Goal: Navigation & Orientation: Find specific page/section

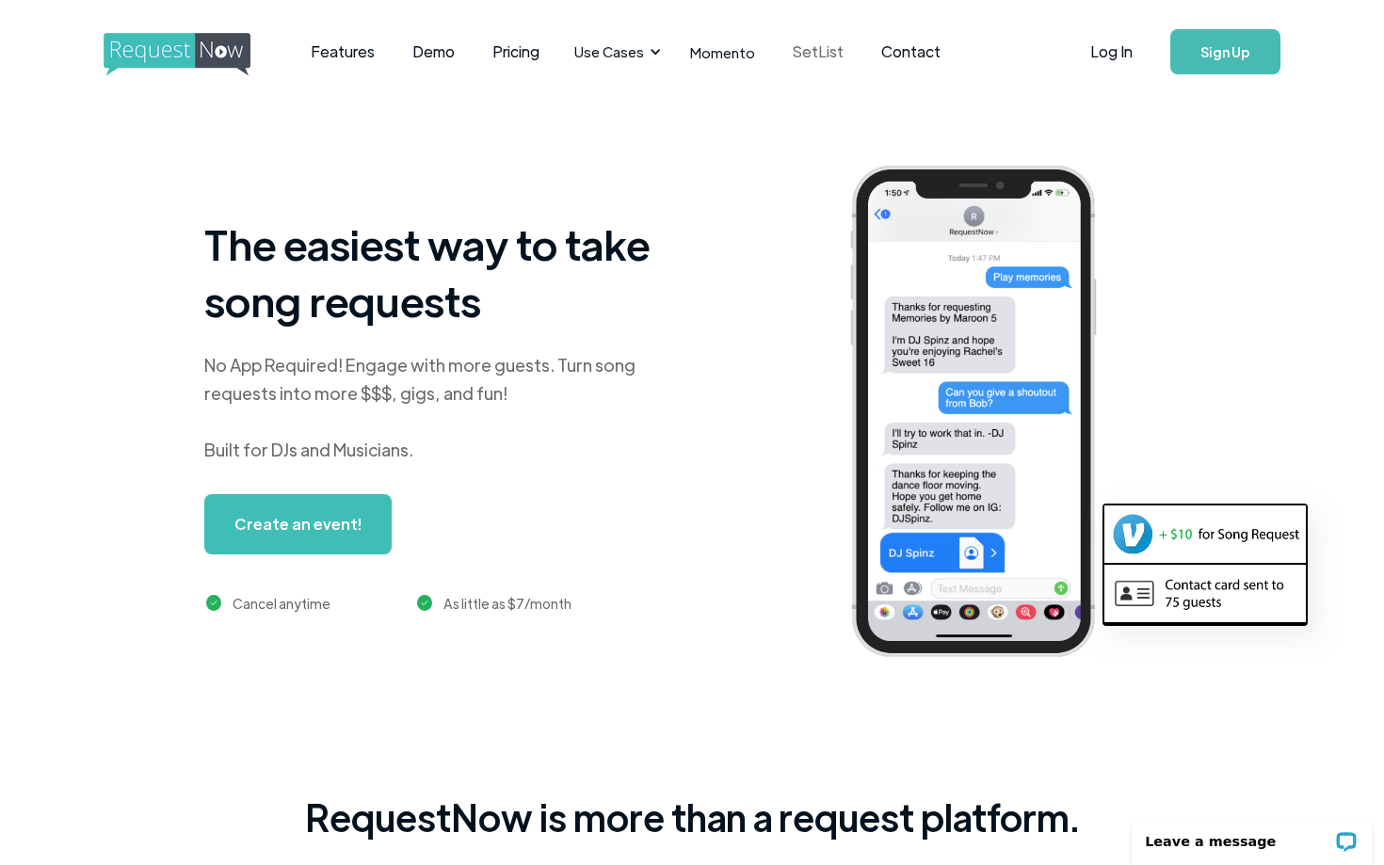
click at [810, 56] on link "SetList" at bounding box center [818, 52] width 88 height 58
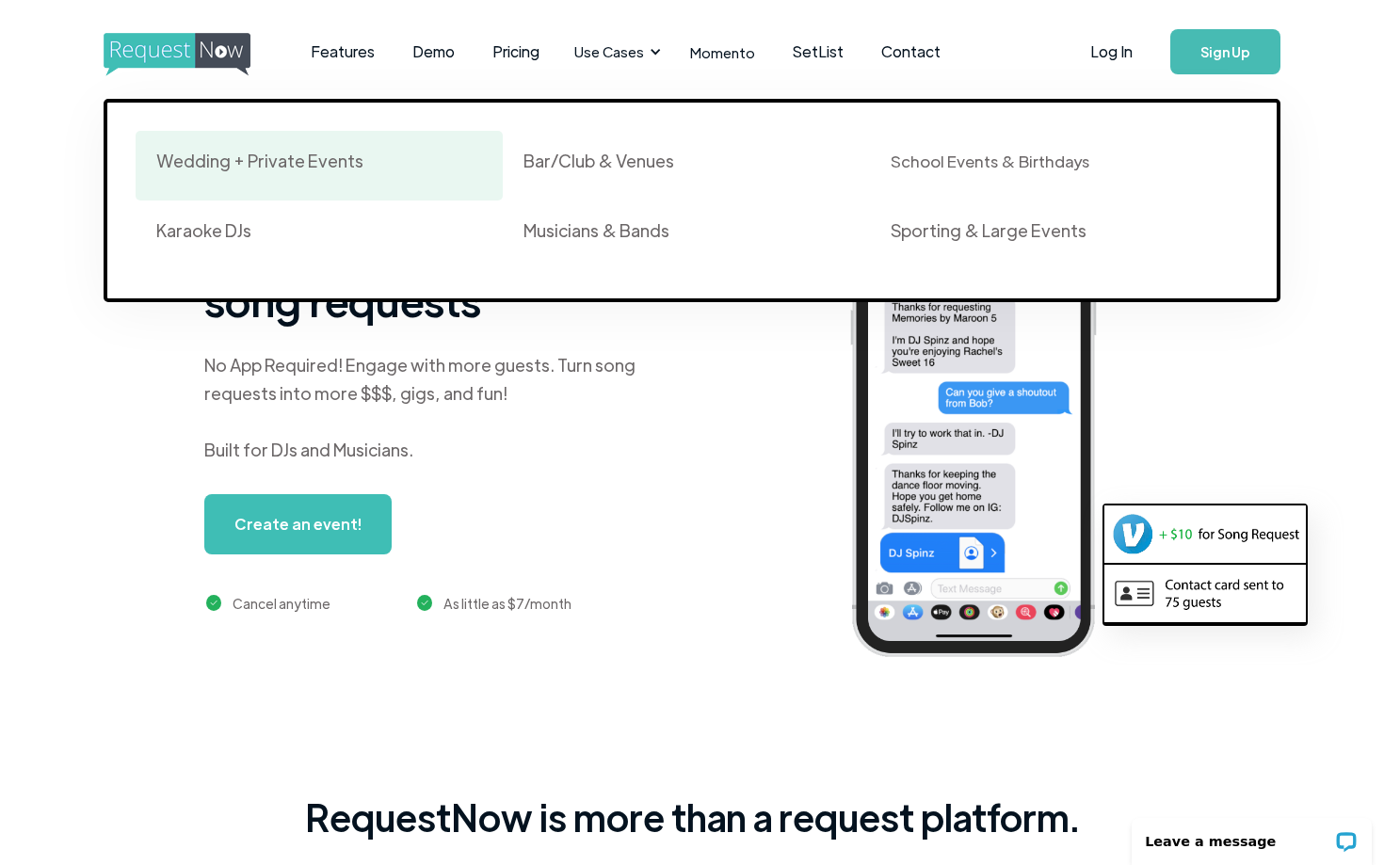
click at [338, 161] on div "Wedding + Private Events" at bounding box center [259, 161] width 207 height 23
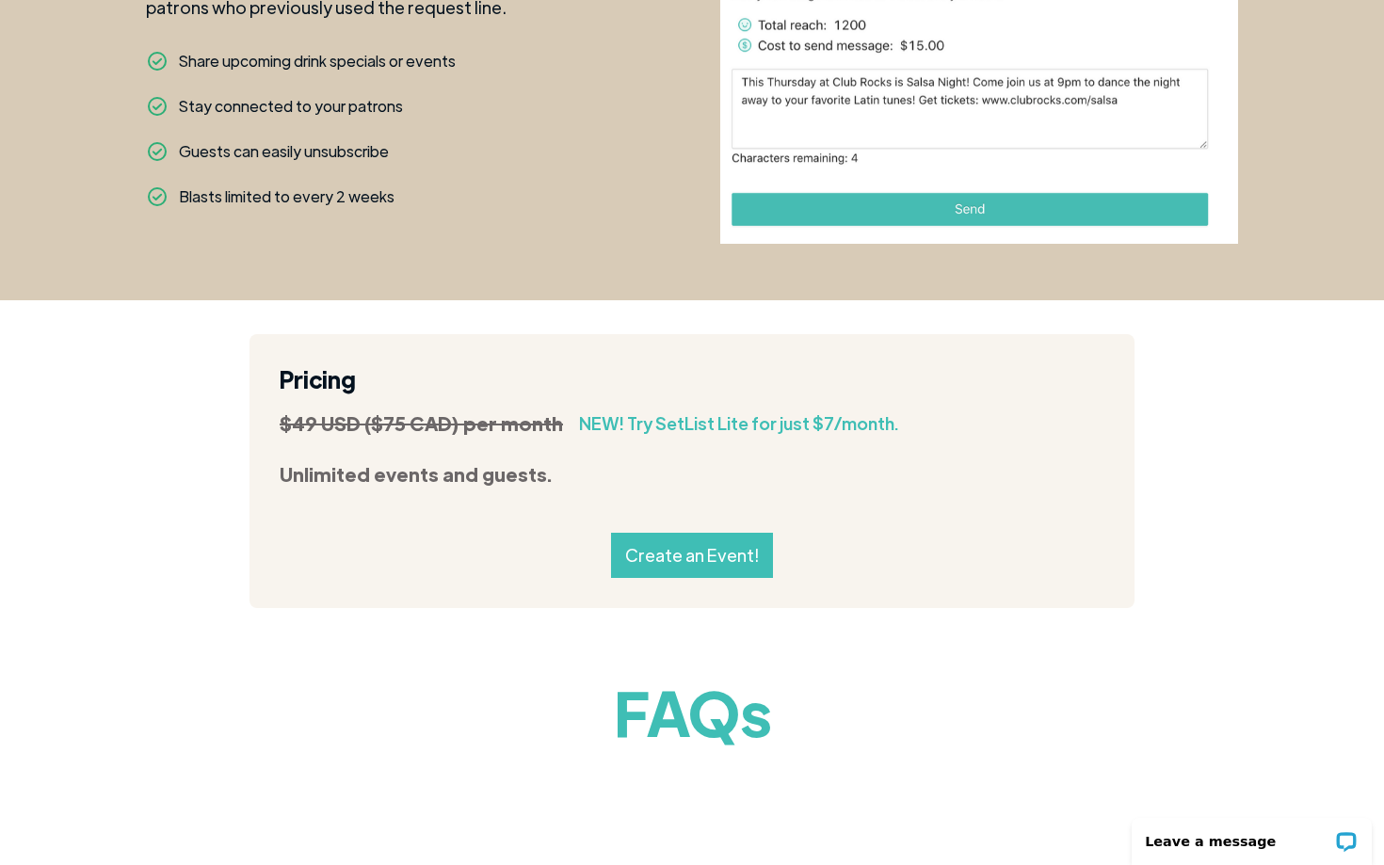
scroll to position [1653, 0]
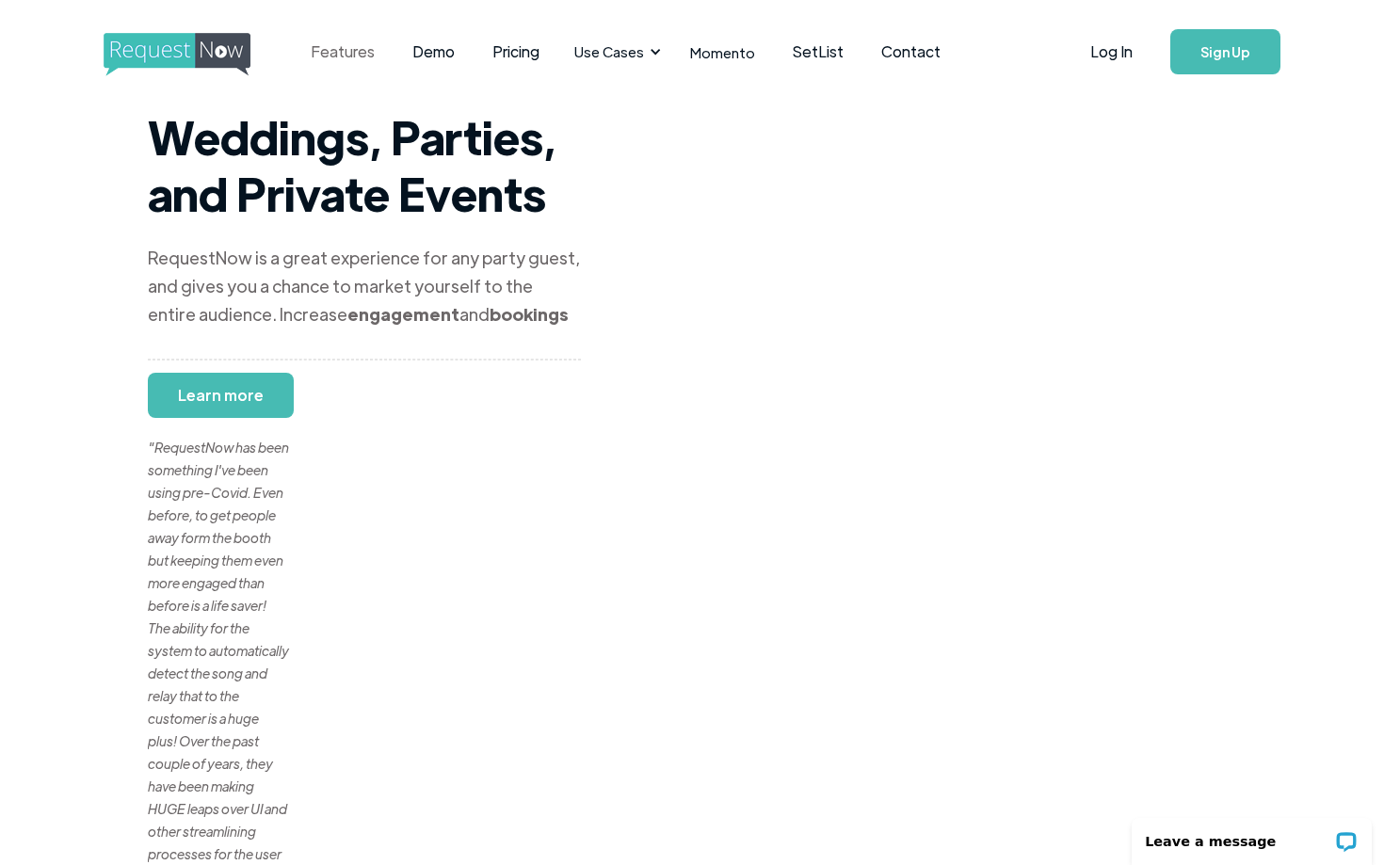
click at [335, 44] on link "Features" at bounding box center [343, 52] width 102 height 58
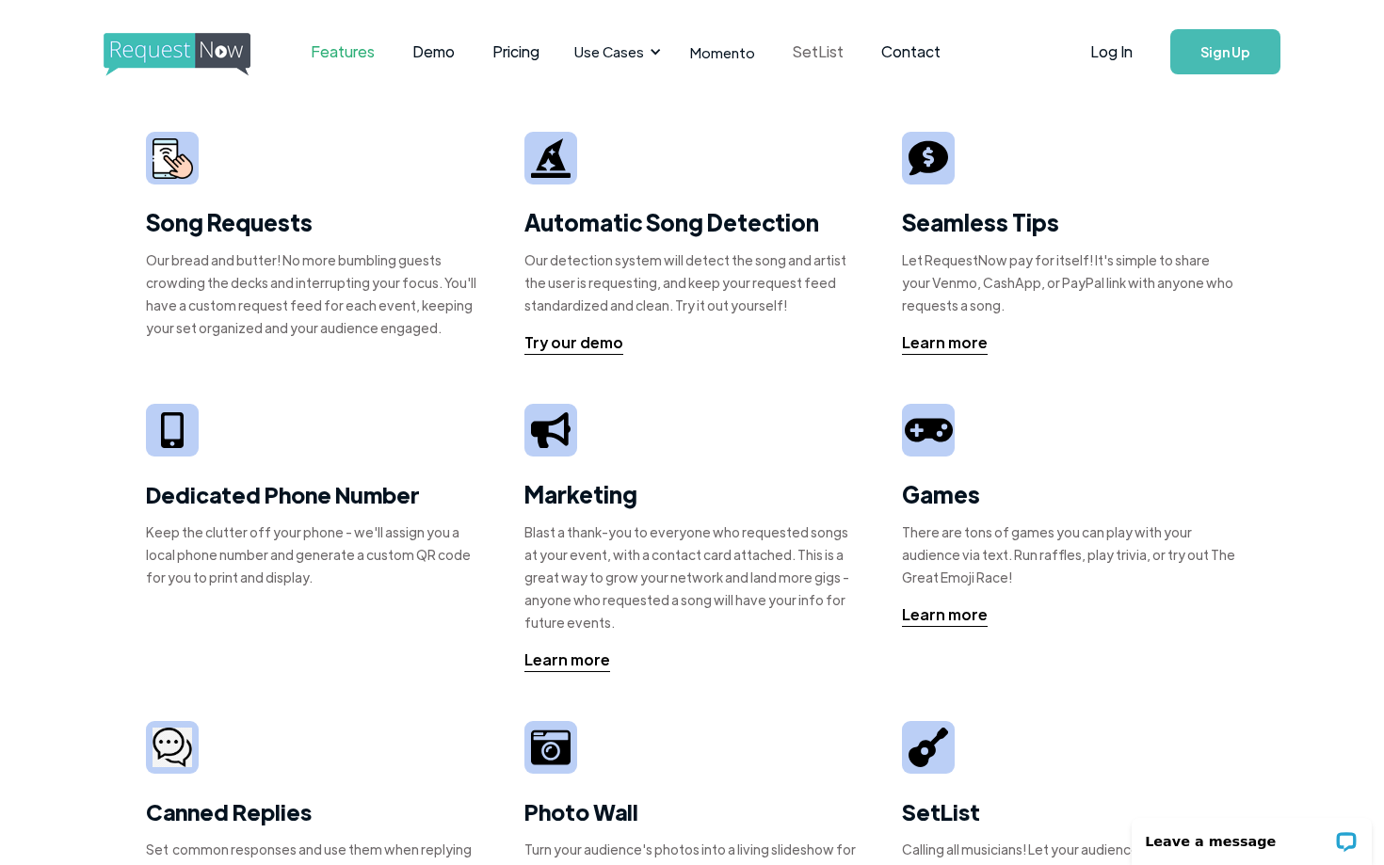
click at [818, 55] on link "SetList" at bounding box center [818, 52] width 88 height 58
